Goal: Task Accomplishment & Management: Manage account settings

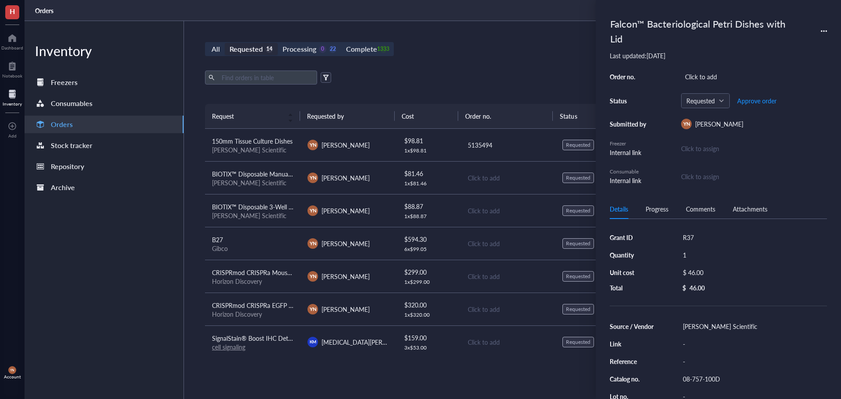
click at [402, 77] on div "Export Open archive" at bounding box center [507, 78] width 605 height 14
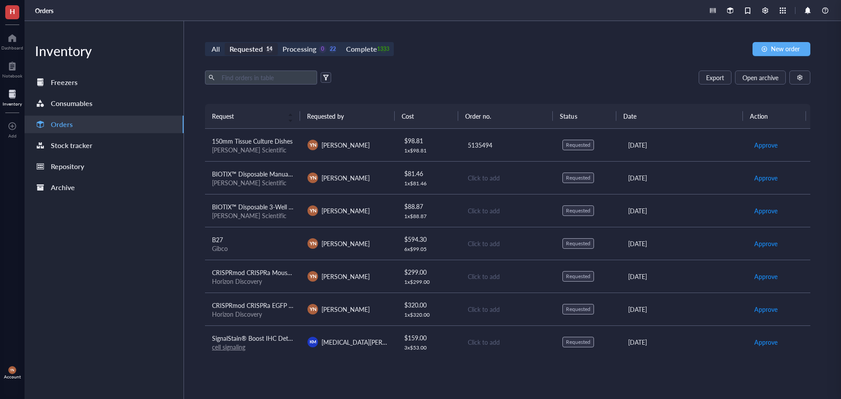
click at [238, 47] on div "Requested" at bounding box center [245, 49] width 33 height 12
click at [225, 43] on input "Requested 14" at bounding box center [225, 43] width 0 height 0
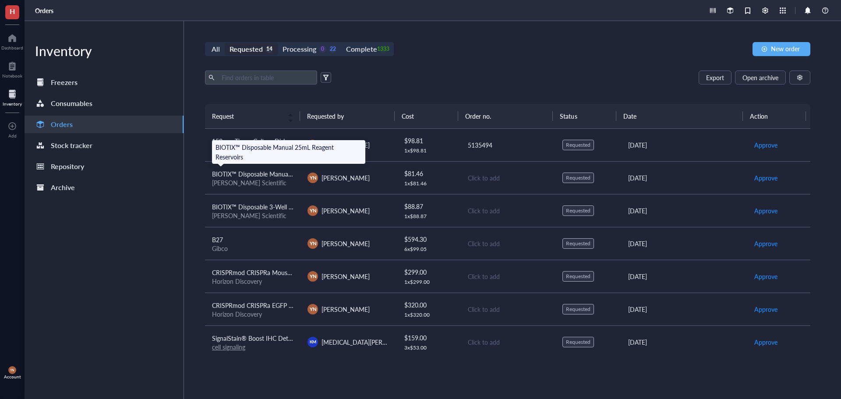
click at [270, 175] on span "BIOTIX™ Disposable Manual 25mL Reagent Reservoirs" at bounding box center [286, 173] width 148 height 9
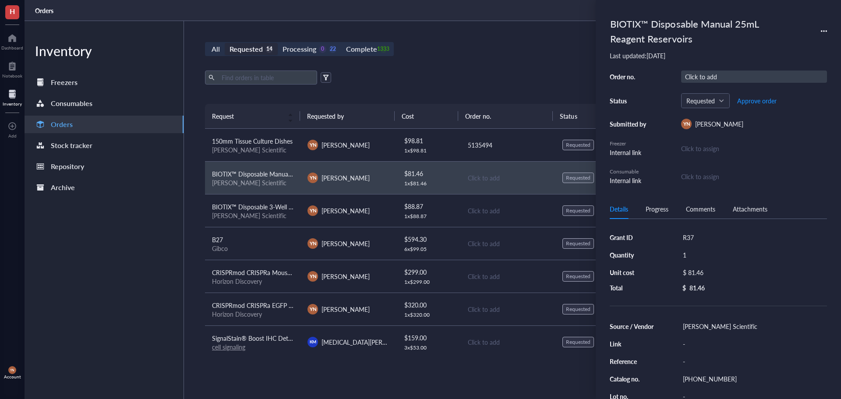
click at [712, 77] on div "Click to add" at bounding box center [754, 77] width 146 height 12
type input "5135494"
click at [440, 62] on div "All Requested 14 Processing 0 22 Complete 1333 New order Export Open archive Re…" at bounding box center [507, 210] width 647 height 378
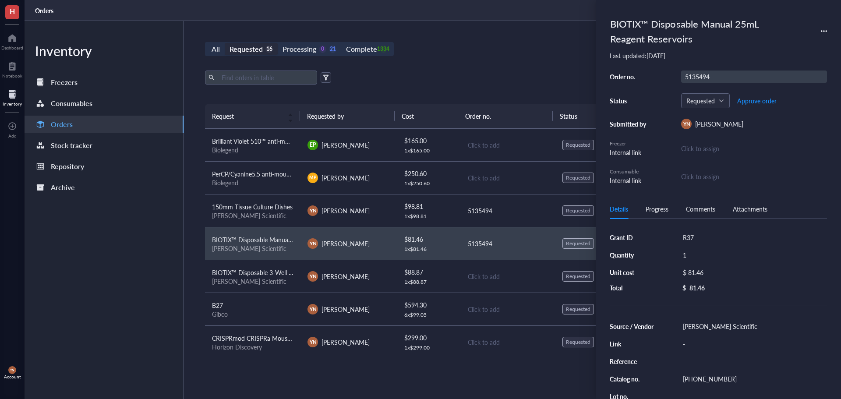
click at [710, 77] on div "5135494" at bounding box center [754, 77] width 146 height 12
click at [710, 77] on input "5135494" at bounding box center [697, 76] width 32 height 11
click at [275, 206] on span "150mm Tissue Culture Dishes" at bounding box center [252, 206] width 81 height 9
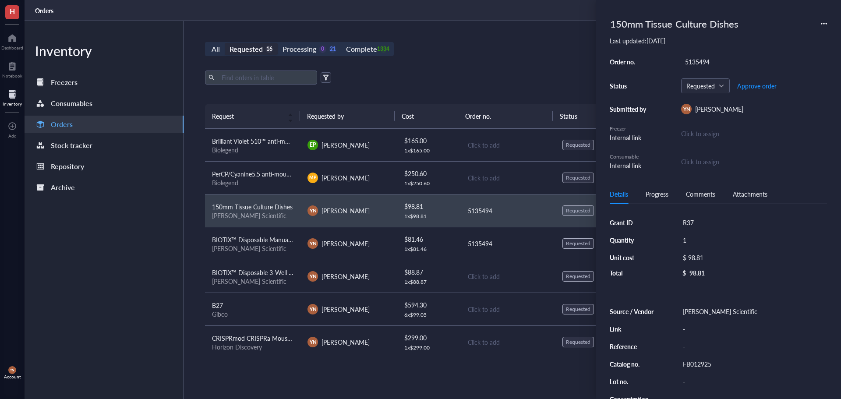
click at [275, 240] on span "BIOTIX™ Disposable Manual 25mL Reagent Reservoirs" at bounding box center [286, 239] width 148 height 9
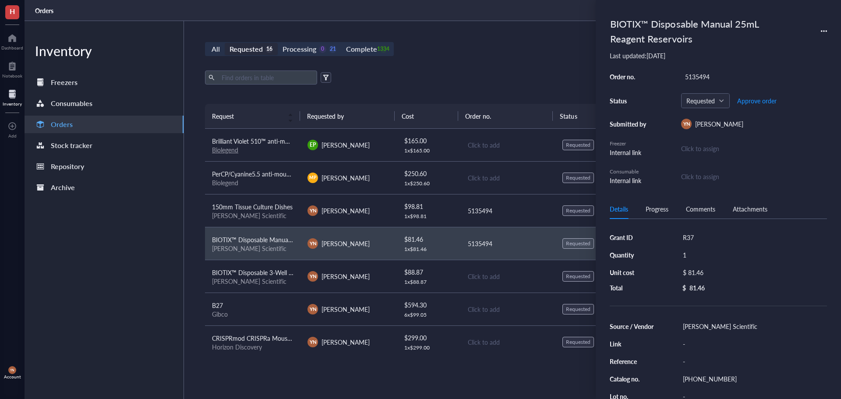
click at [263, 146] on div "Biolegend" at bounding box center [252, 150] width 81 height 8
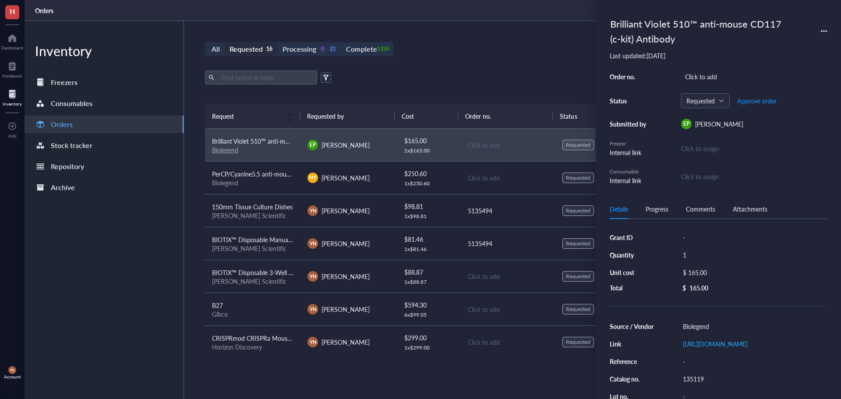
click at [260, 266] on td "BIOTIX™ Disposable 3-Well Divided 25mL Reagent Reservoirs [PERSON_NAME] Scienti…" at bounding box center [252, 276] width 95 height 33
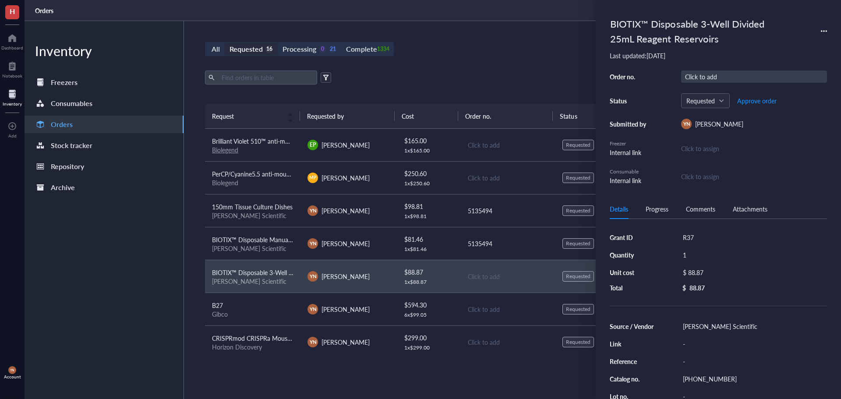
click at [705, 80] on div "Click to add" at bounding box center [754, 77] width 146 height 12
click at [705, 80] on input "text" at bounding box center [694, 76] width 26 height 11
type input "5135494"
click at [492, 62] on div "All Requested 16 Processing 0 21 Complete 1334 New order Export Open archive Re…" at bounding box center [507, 210] width 647 height 378
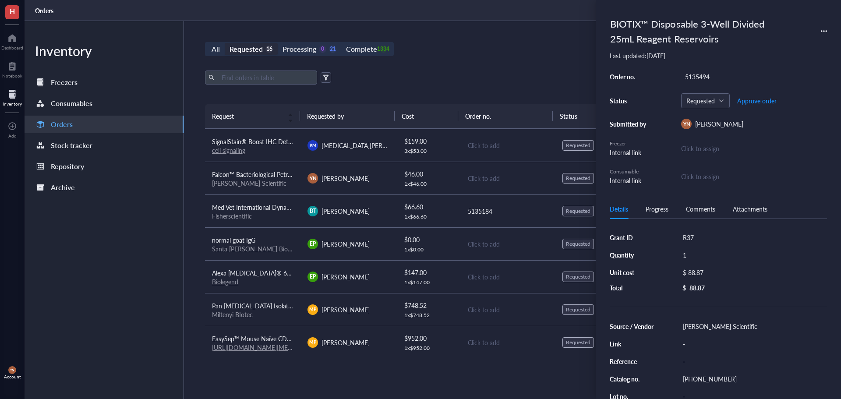
scroll to position [297, 0]
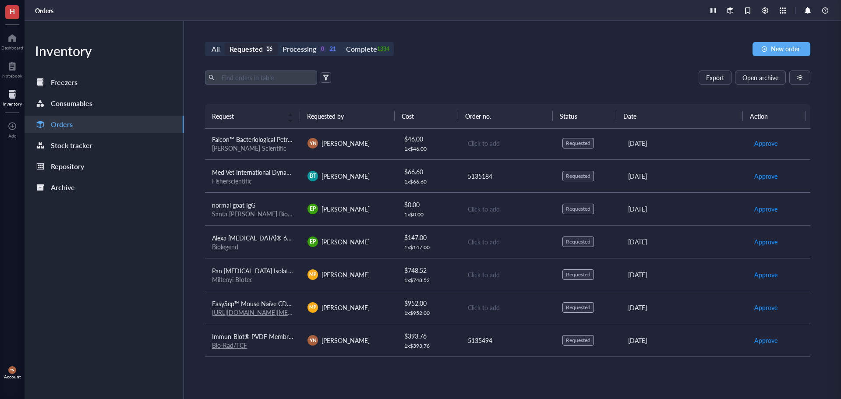
click at [282, 238] on span "Alexa [MEDICAL_DATA]® 647 anti-mouse CD182 (CXCR2) Antibody" at bounding box center [305, 237] width 186 height 9
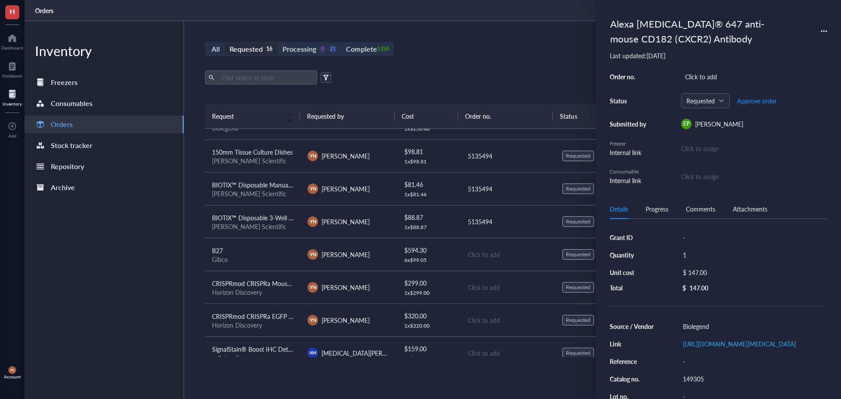
scroll to position [0, 0]
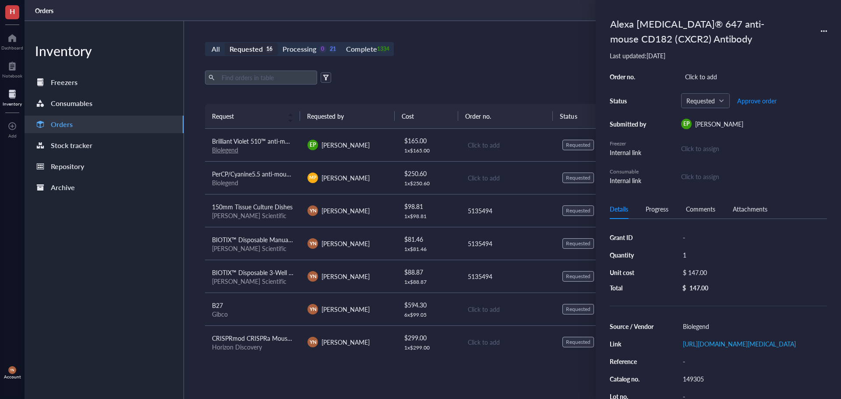
click at [506, 64] on div "All Requested 16 Processing 0 21 Complete 1334 New order Export Open archive Re…" at bounding box center [507, 210] width 647 height 378
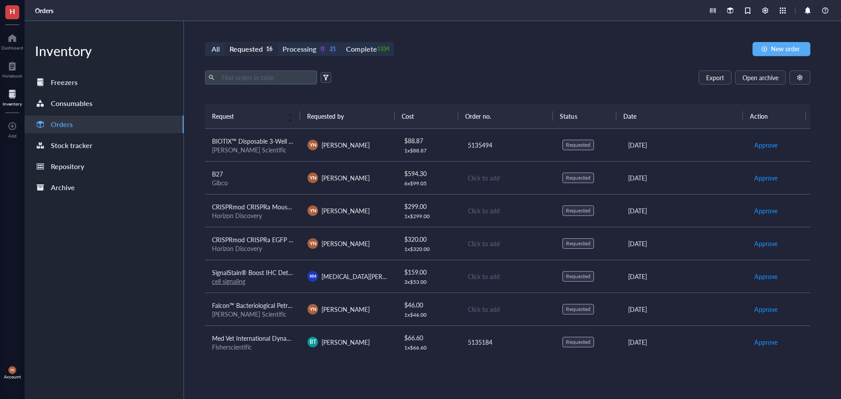
scroll to position [175, 0]
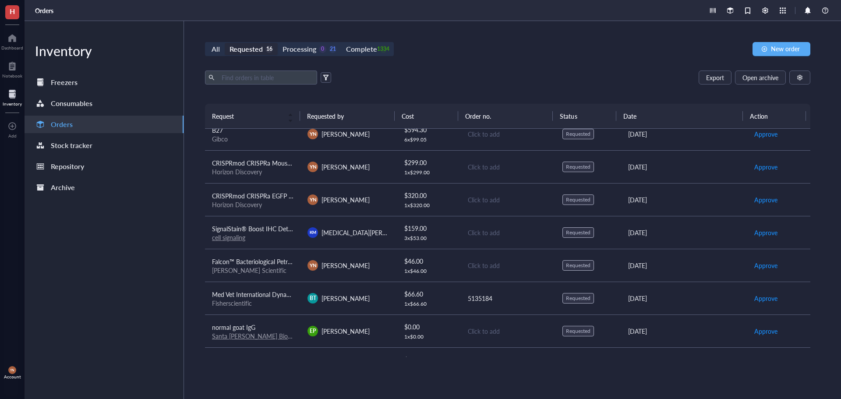
click at [281, 261] on span "Falcon™ Bacteriological Petri Dishes with Lid" at bounding box center [272, 261] width 120 height 9
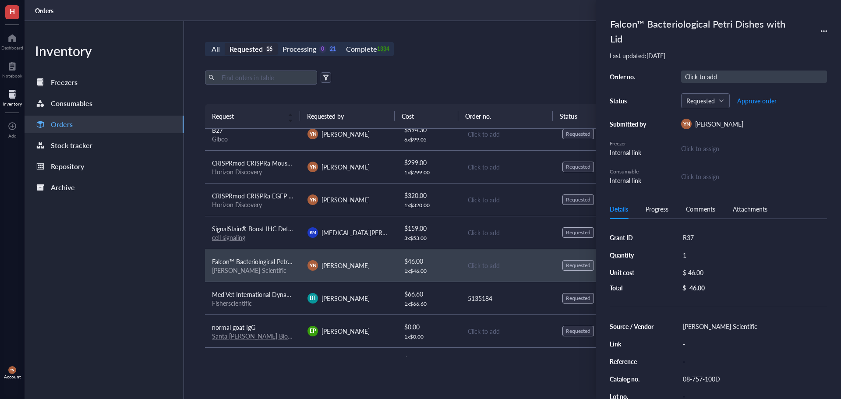
click at [713, 75] on div "Click to add" at bounding box center [754, 77] width 146 height 12
type input "5135494"
click at [758, 99] on span "Approve order" at bounding box center [756, 100] width 39 height 7
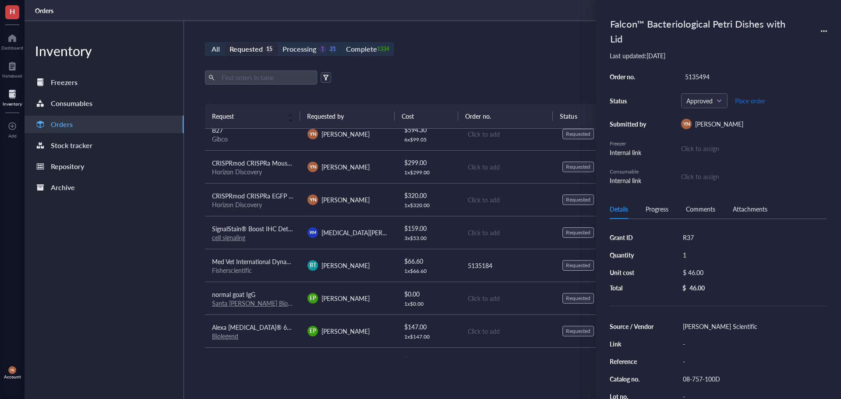
click at [758, 99] on span "Place order" at bounding box center [750, 100] width 30 height 7
click at [573, 69] on div "All Requested 15 Processing 0 22 Complete 1334 New order Export Open archive Re…" at bounding box center [507, 210] width 647 height 378
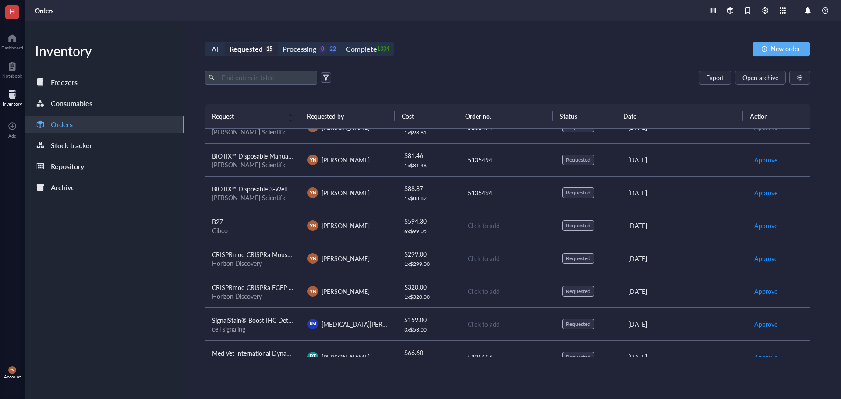
scroll to position [0, 0]
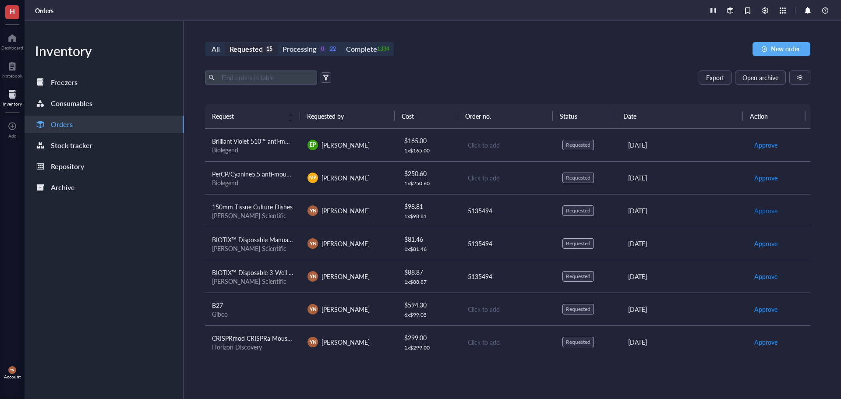
click at [760, 208] on span "Approve" at bounding box center [765, 211] width 23 height 10
click at [760, 211] on span "Approve" at bounding box center [765, 211] width 23 height 10
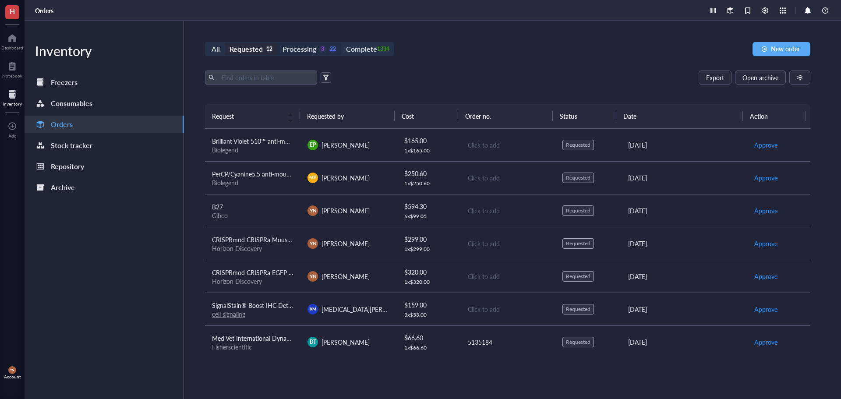
click at [299, 46] on div "Processing" at bounding box center [299, 49] width 34 height 12
click at [278, 43] on input "Processing 3 22" at bounding box center [278, 43] width 0 height 0
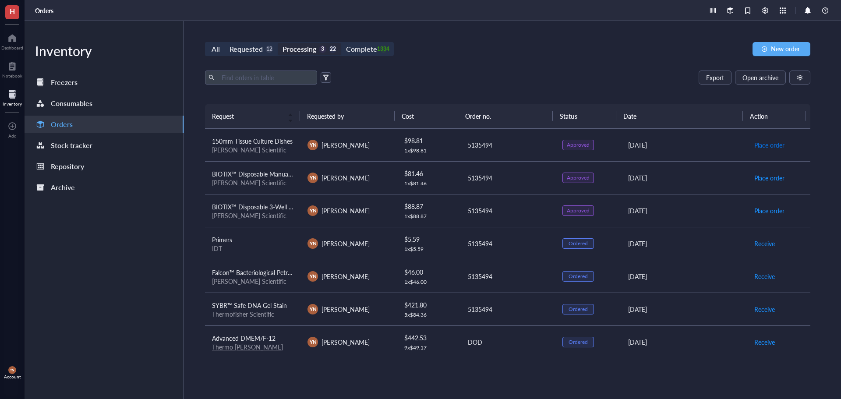
click at [758, 145] on span "Place order" at bounding box center [769, 145] width 30 height 10
click at [758, 178] on span "Place order" at bounding box center [769, 178] width 30 height 10
click at [762, 212] on span "Place order" at bounding box center [769, 211] width 30 height 10
click at [258, 49] on div "Requested" at bounding box center [245, 49] width 33 height 12
click at [225, 43] on input "Requested 12" at bounding box center [225, 43] width 0 height 0
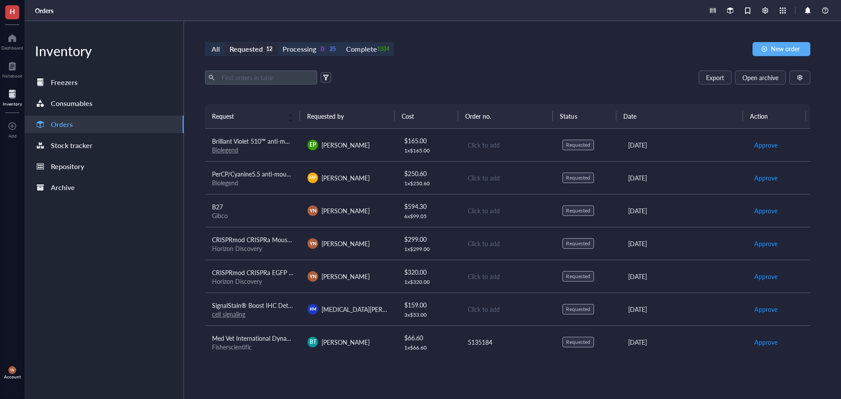
click at [276, 180] on div "Biolegend" at bounding box center [252, 183] width 81 height 8
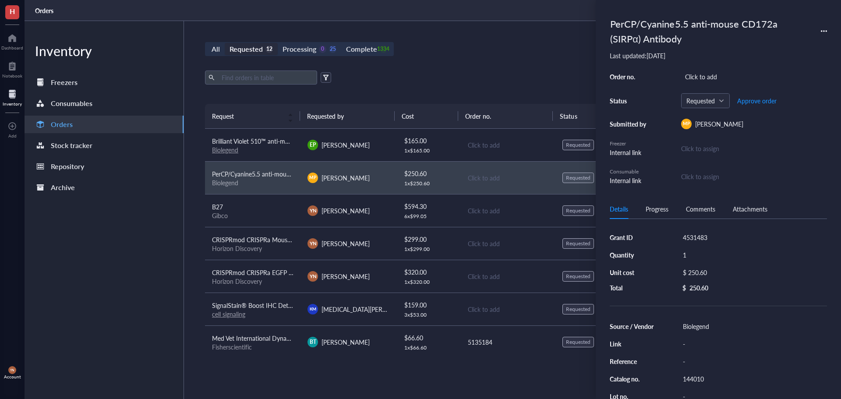
click at [435, 80] on div "Export Open archive" at bounding box center [507, 78] width 605 height 14
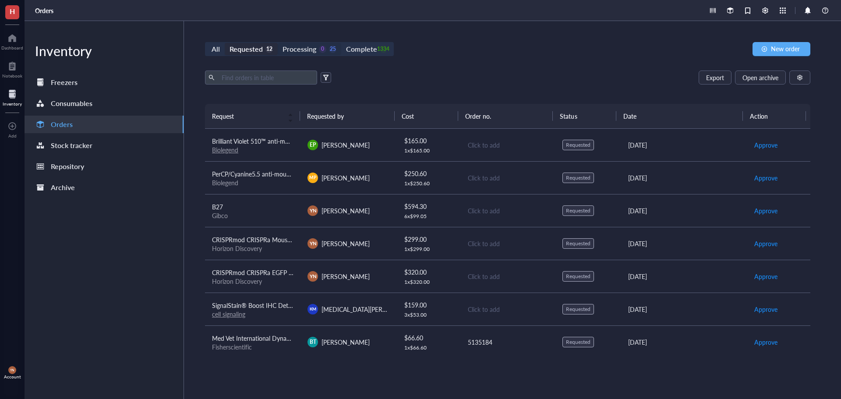
click at [296, 47] on div "Processing" at bounding box center [299, 49] width 34 height 12
click at [278, 43] on input "Processing 0 25" at bounding box center [278, 43] width 0 height 0
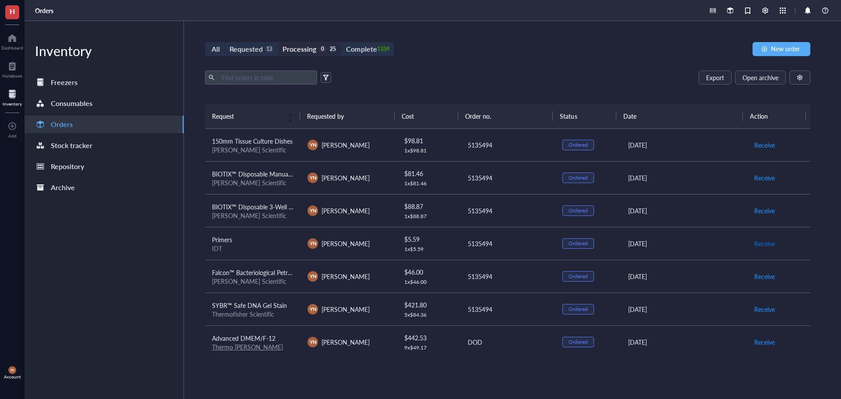
click at [763, 244] on span "Receive" at bounding box center [764, 244] width 21 height 10
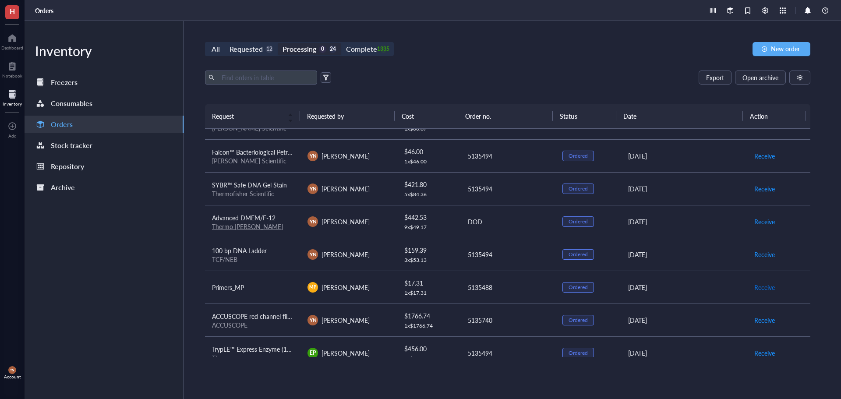
click at [754, 286] on span "Receive" at bounding box center [764, 287] width 21 height 10
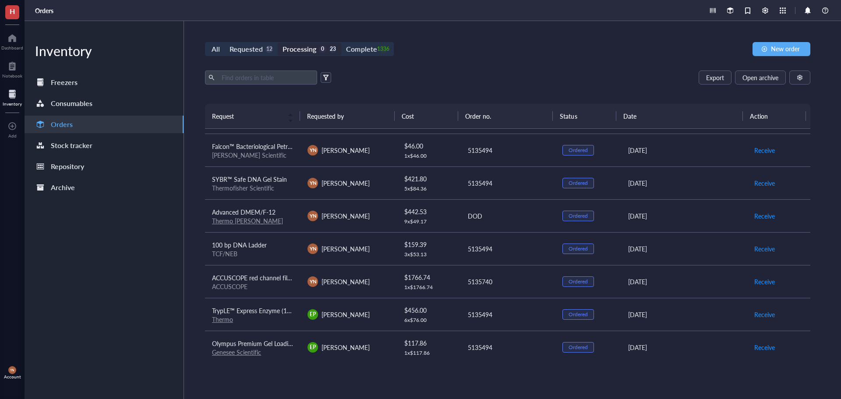
scroll to position [0, 0]
